Goal: Transaction & Acquisition: Obtain resource

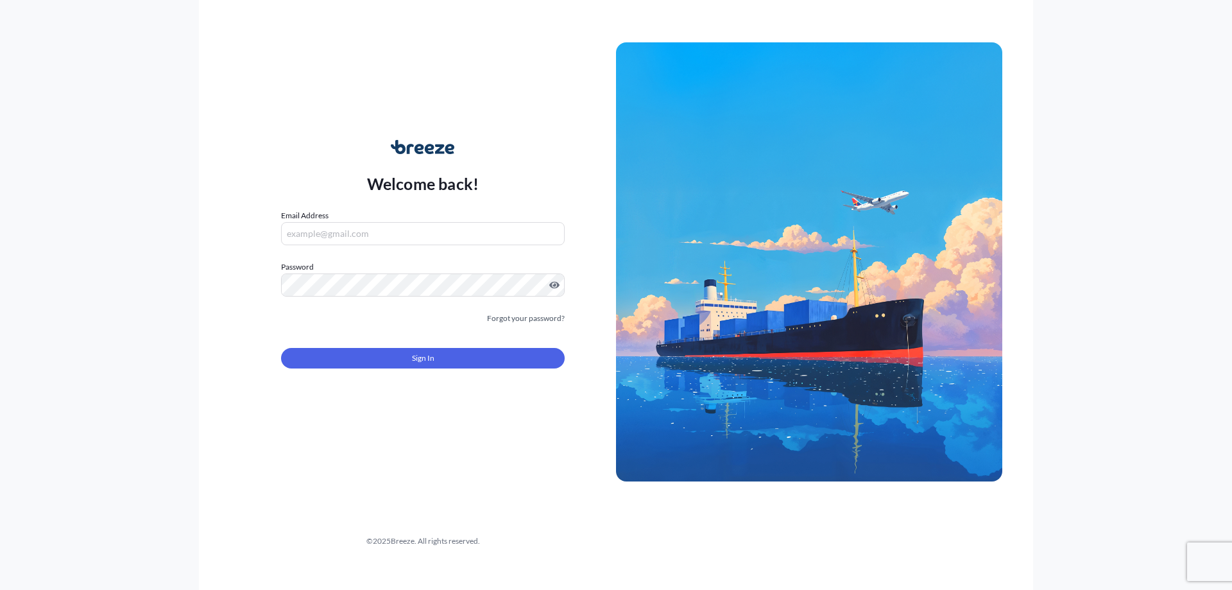
click at [323, 232] on input "Email Address" at bounding box center [423, 233] width 284 height 23
type input "[PERSON_NAME][EMAIL_ADDRESS][DOMAIN_NAME]"
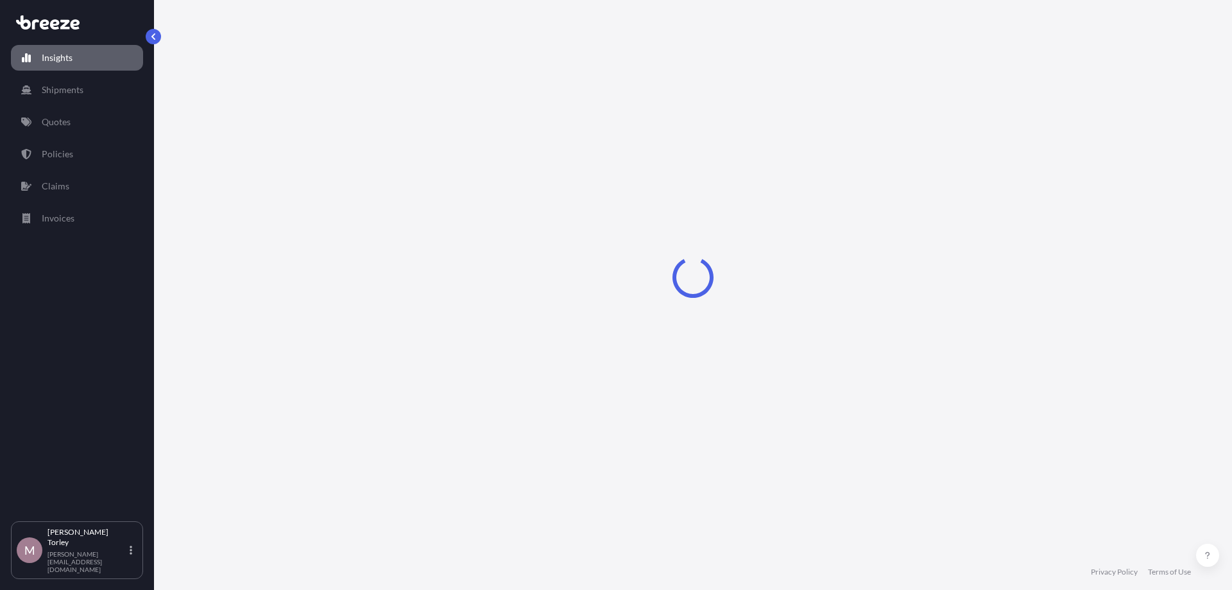
select select "2025"
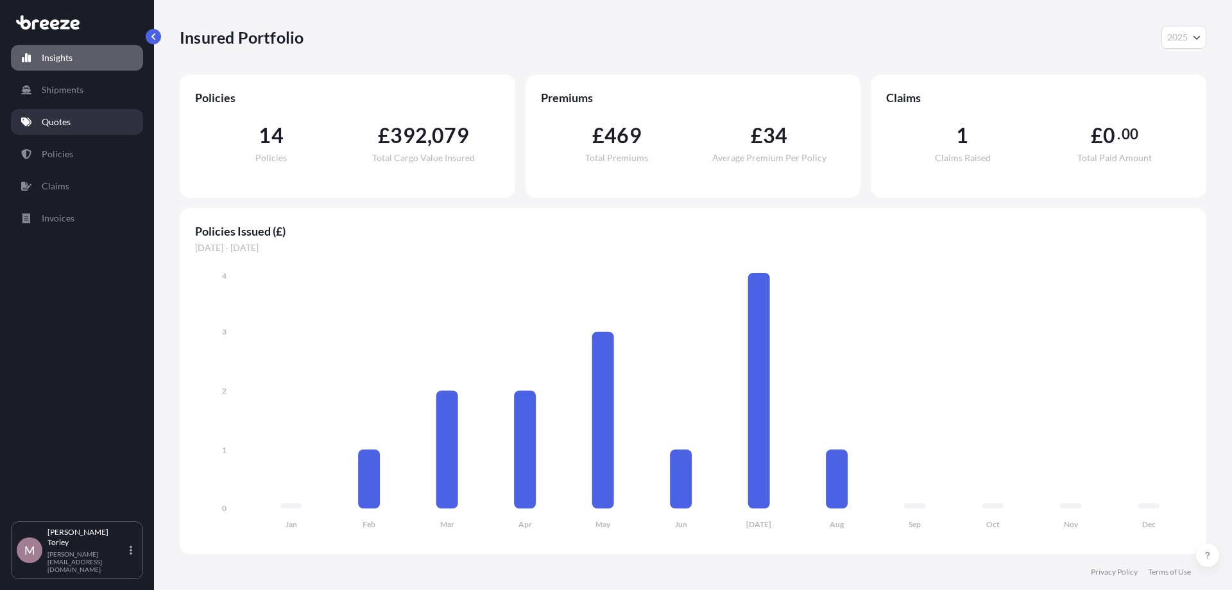
click at [71, 112] on link "Quotes" at bounding box center [77, 122] width 132 height 26
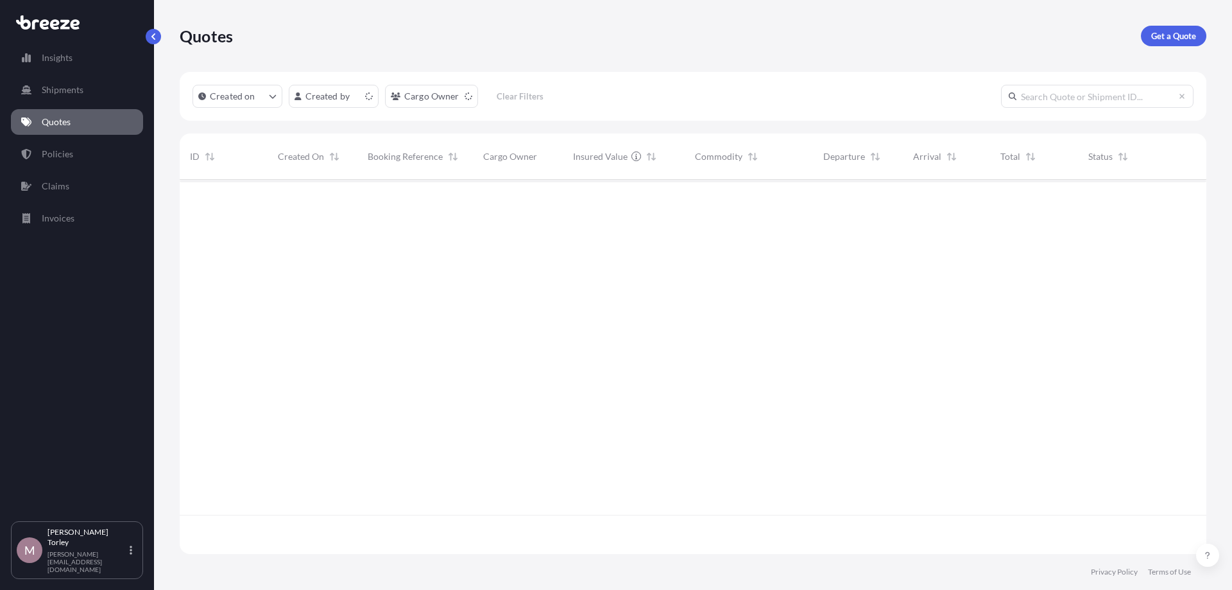
scroll to position [381, 1027]
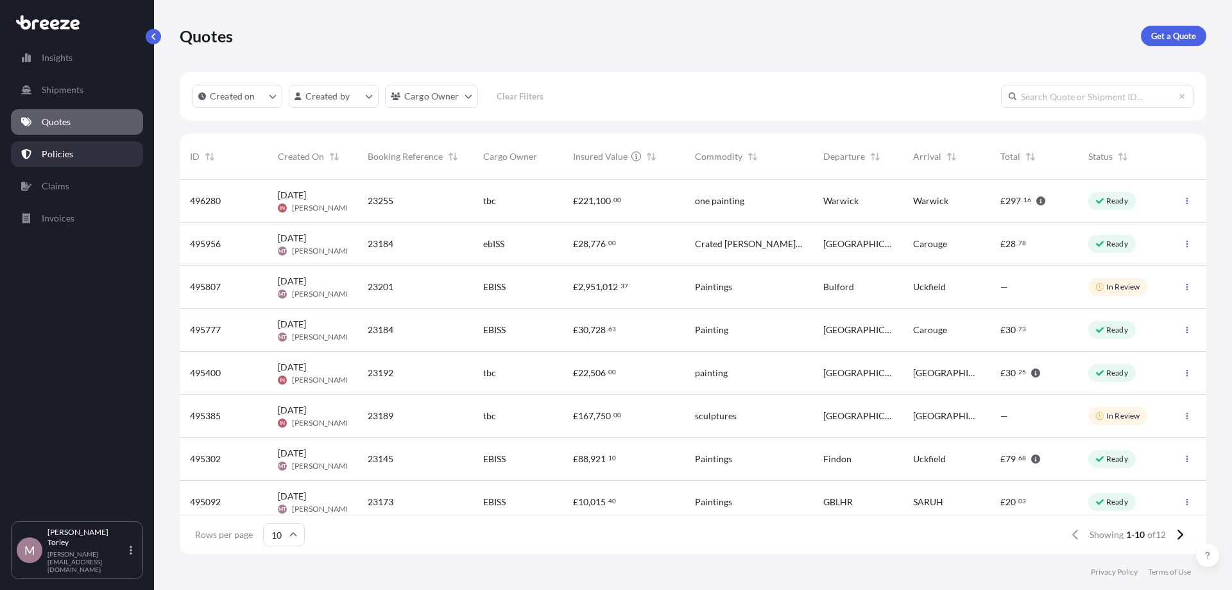
click at [67, 159] on p "Policies" at bounding box center [57, 154] width 31 height 13
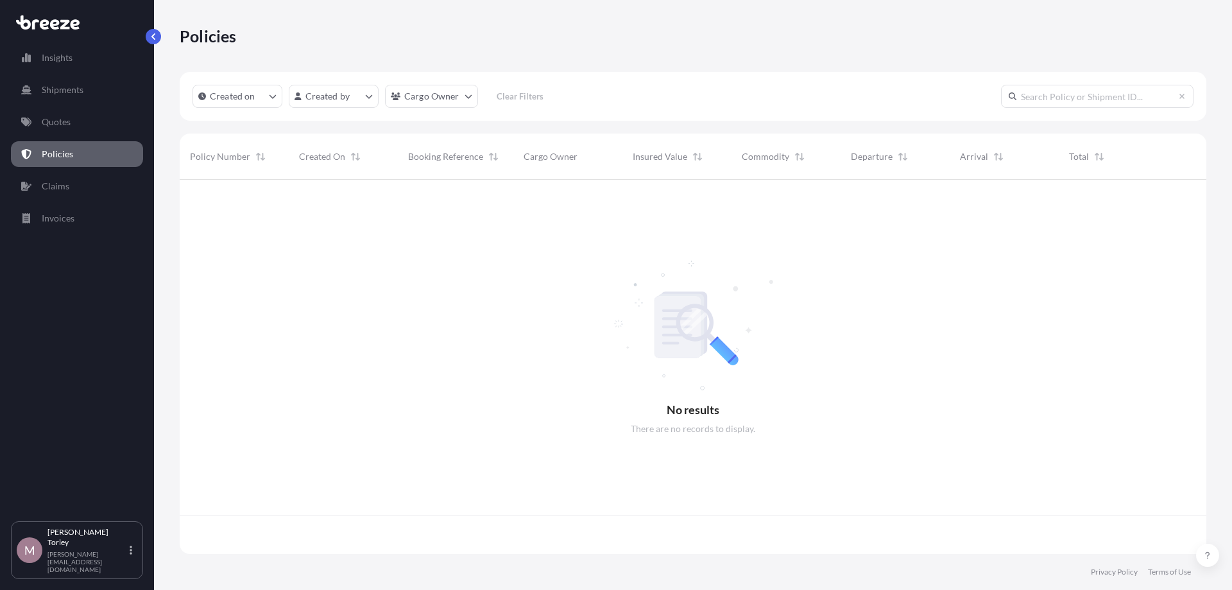
scroll to position [381, 1027]
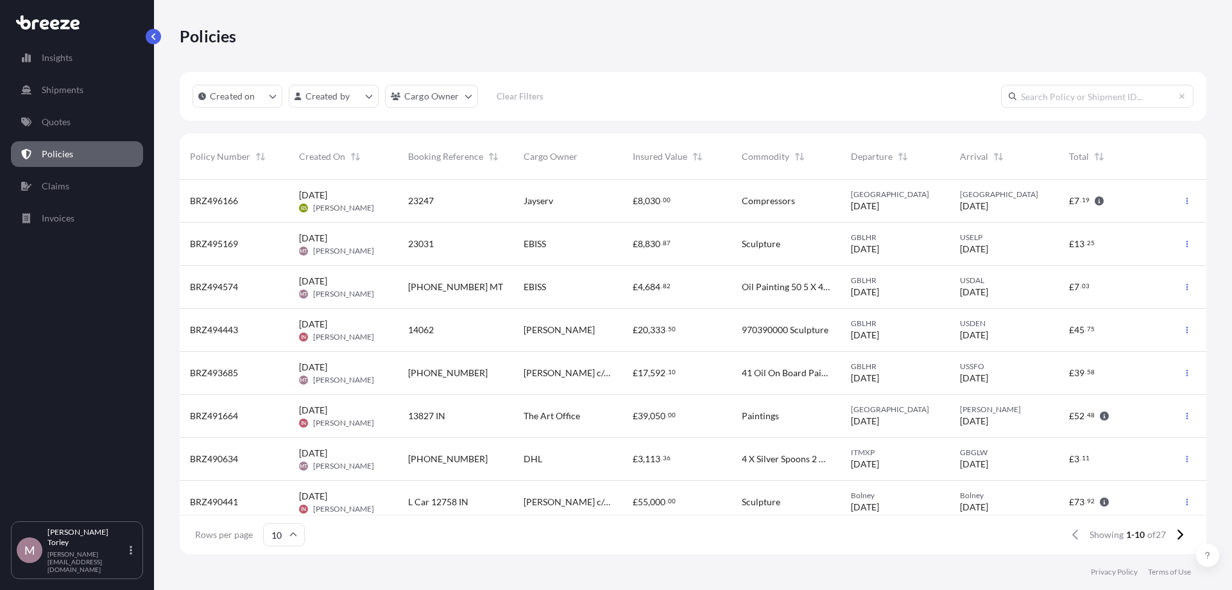
click at [465, 368] on div "[PHONE_NUMBER]" at bounding box center [455, 372] width 95 height 13
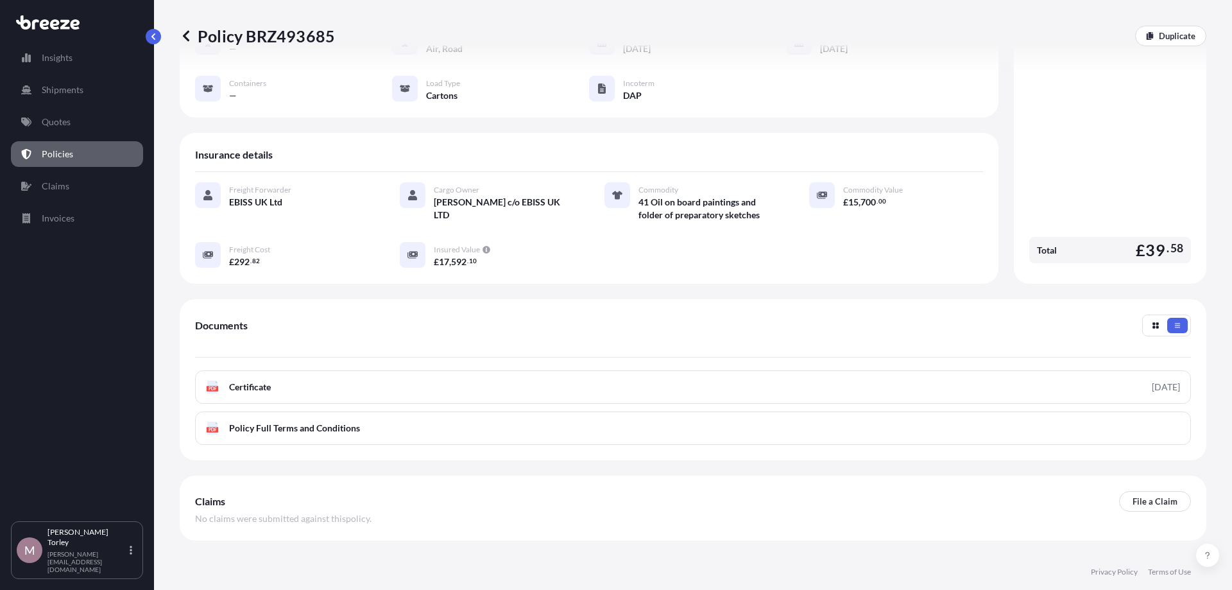
scroll to position [182, 0]
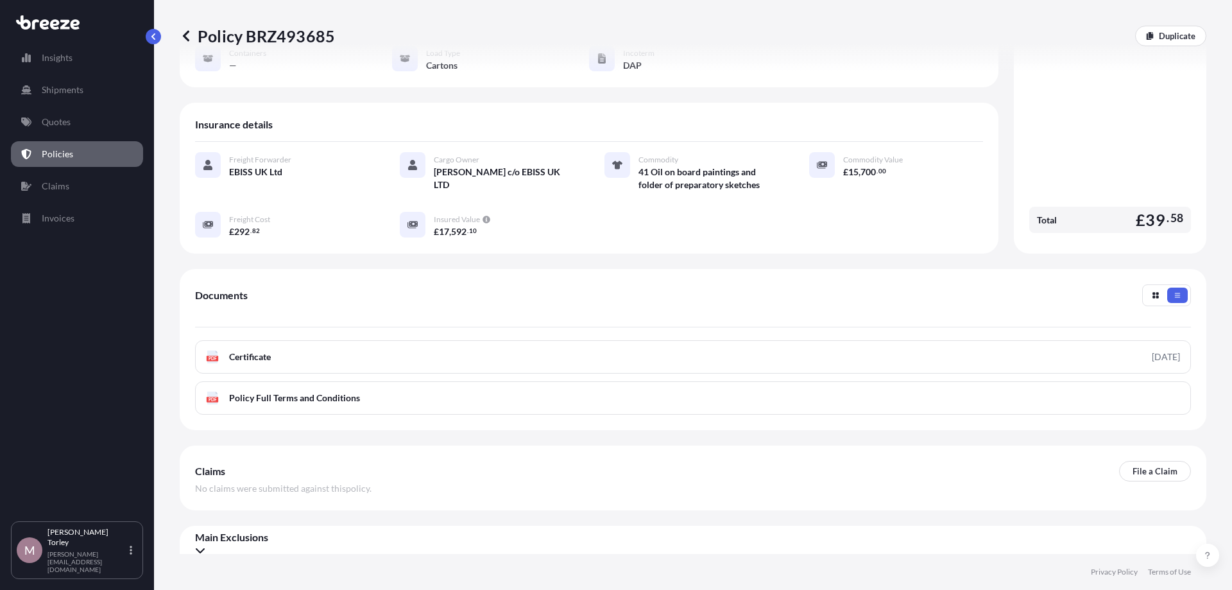
click at [205, 548] on icon at bounding box center [200, 550] width 9 height 5
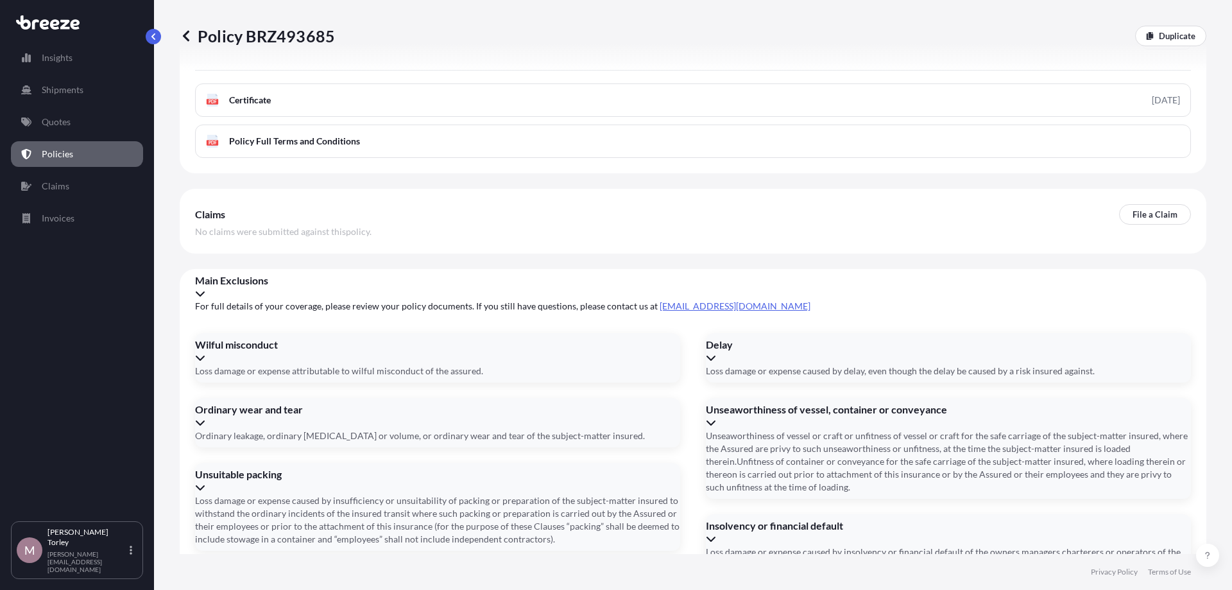
scroll to position [441, 0]
click at [944, 343] on div "Delay" at bounding box center [948, 342] width 485 height 13
click at [1053, 352] on div "Delay" at bounding box center [948, 349] width 485 height 26
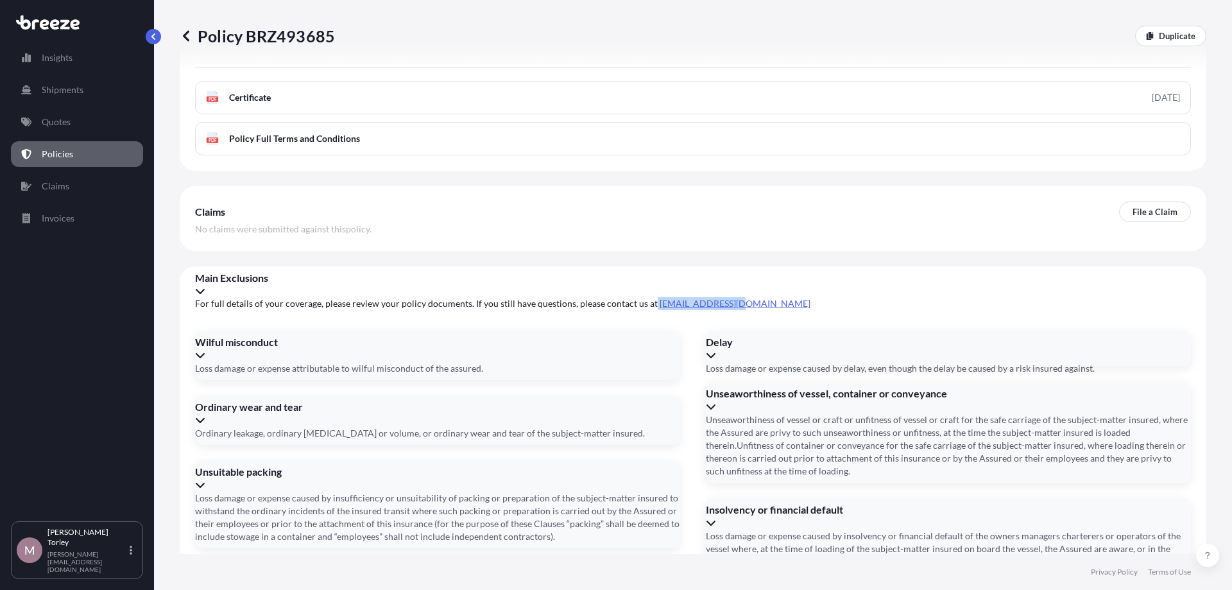
drag, startPoint x: 738, startPoint y: 292, endPoint x: 647, endPoint y: 294, distance: 91.1
click at [647, 297] on span "For full details of your coverage, please review your policy documents. If you …" at bounding box center [693, 303] width 996 height 13
click at [650, 297] on span "For full details of your coverage, please review your policy documents. If you …" at bounding box center [693, 303] width 996 height 13
click at [735, 298] on span "For full details of your coverage, please review your policy documents. If you …" at bounding box center [693, 303] width 996 height 13
drag, startPoint x: 723, startPoint y: 298, endPoint x: 649, endPoint y: 296, distance: 73.8
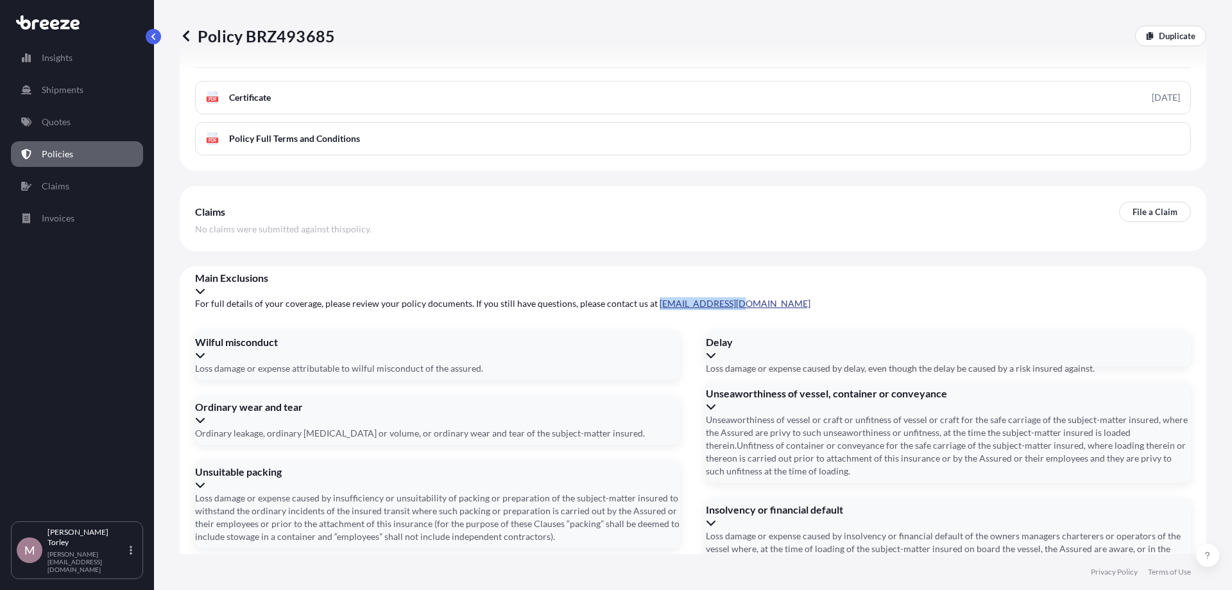
click at [649, 297] on span "For full details of your coverage, please review your policy documents. If you …" at bounding box center [693, 303] width 996 height 13
copy link "[EMAIL_ADDRESS][DOMAIN_NAME]"
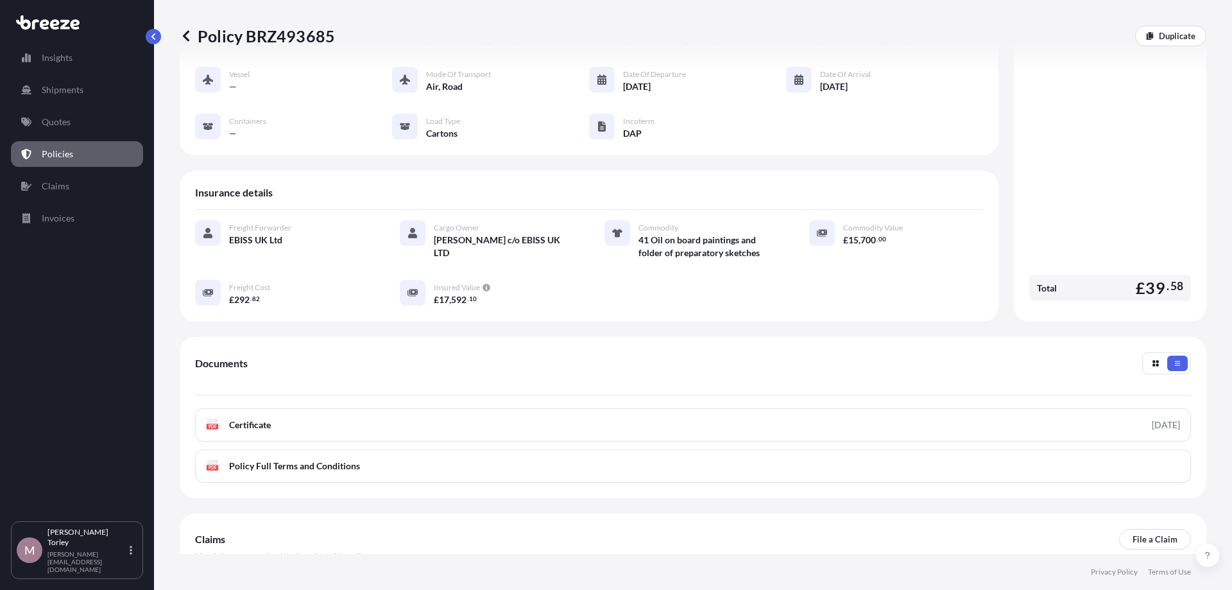
scroll to position [146, 0]
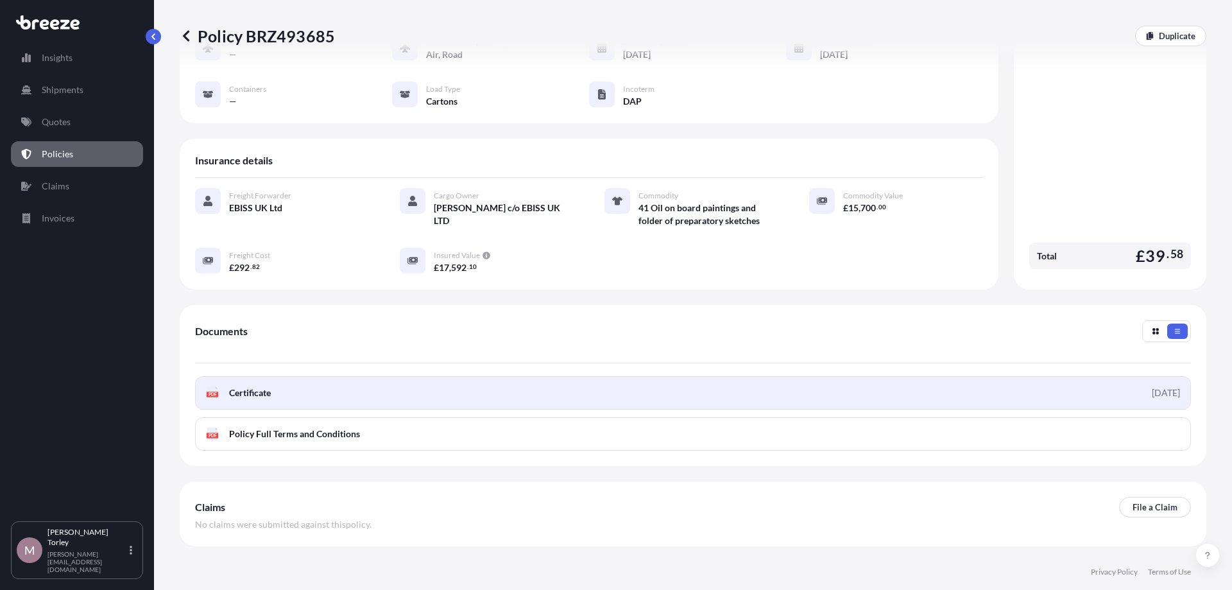
click at [909, 379] on link "PDF Certificate [DATE]" at bounding box center [693, 392] width 996 height 33
